Goal: Find specific page/section

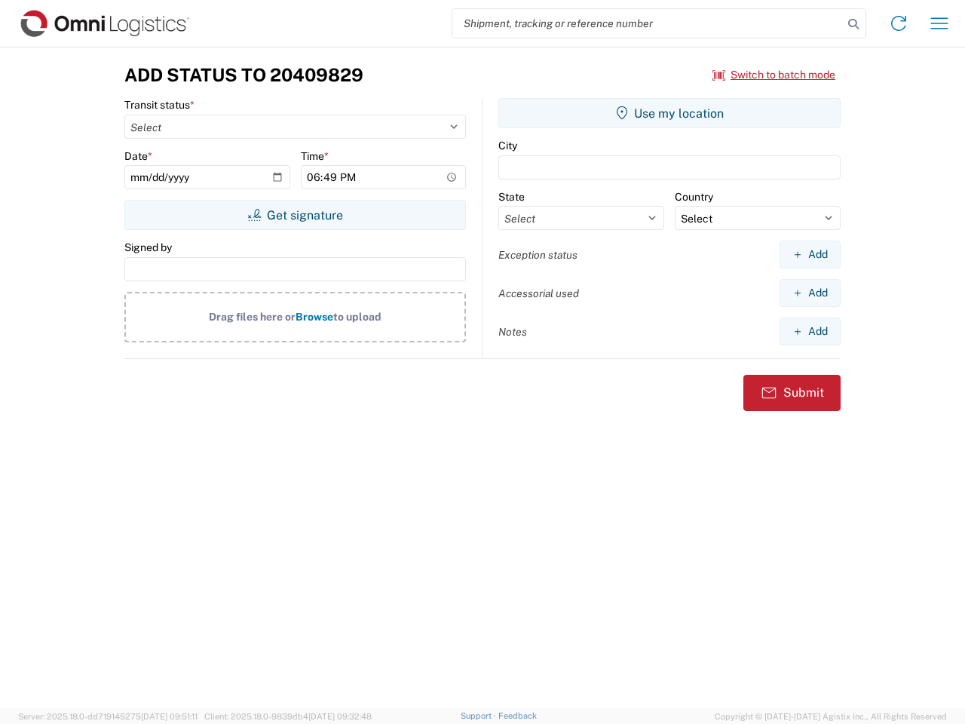
click at [648, 23] on input "search" at bounding box center [647, 23] width 390 height 29
click at [853, 24] on icon at bounding box center [853, 24] width 21 height 21
click at [899, 23] on icon at bounding box center [898, 23] width 24 height 24
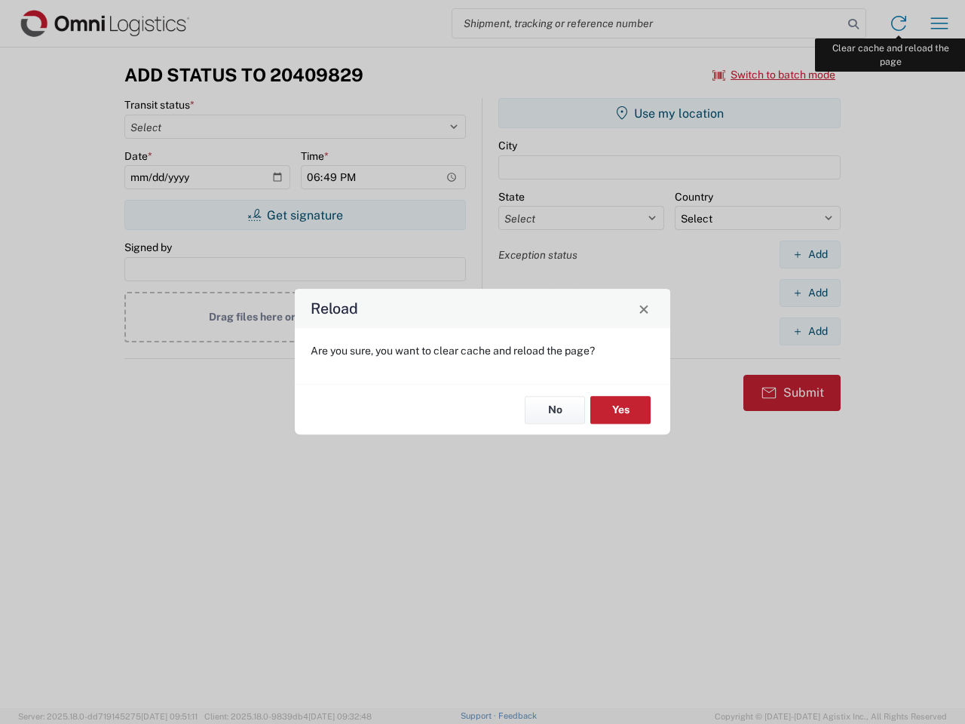
click at [939, 23] on div "Reload Are you sure, you want to clear cache and reload the page? No Yes" at bounding box center [482, 362] width 965 height 724
click at [774, 75] on div "Reload Are you sure, you want to clear cache and reload the page? No Yes" at bounding box center [482, 362] width 965 height 724
click at [295, 215] on div "Reload Are you sure, you want to clear cache and reload the page? No Yes" at bounding box center [482, 362] width 965 height 724
click at [669, 113] on div "Reload Are you sure, you want to clear cache and reload the page? No Yes" at bounding box center [482, 362] width 965 height 724
click at [810, 254] on div "Reload Are you sure, you want to clear cache and reload the page? No Yes" at bounding box center [482, 362] width 965 height 724
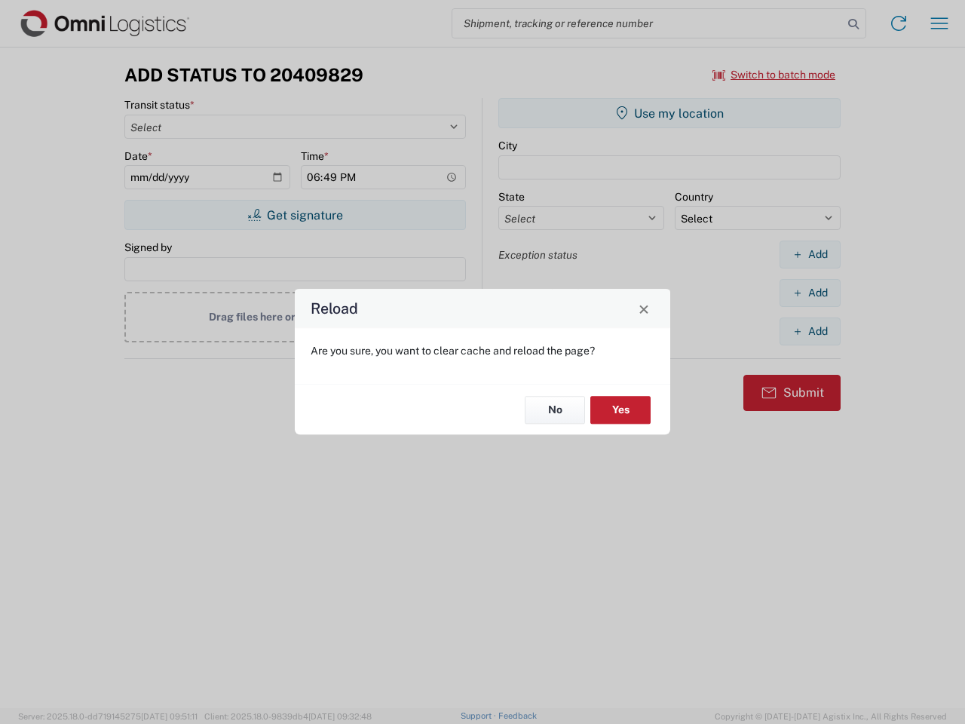
click at [810, 292] on div "Reload Are you sure, you want to clear cache and reload the page? No Yes" at bounding box center [482, 362] width 965 height 724
click at [810, 331] on div "Reload Are you sure, you want to clear cache and reload the page? No Yes" at bounding box center [482, 362] width 965 height 724
